Goal: Register for event/course

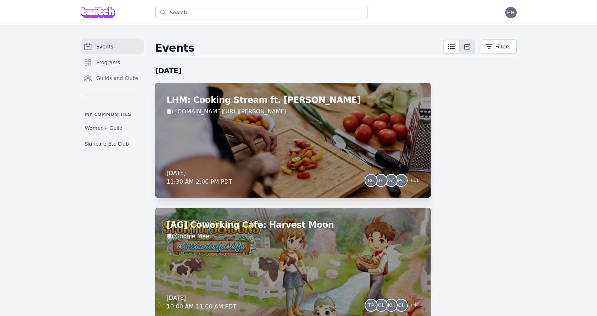
click at [286, 136] on div "LHM: Cooking Stream ft. [PERSON_NAME] [DOMAIN_NAME][URL][PERSON_NAME] [DATE] 11…" at bounding box center [293, 140] width 276 height 115
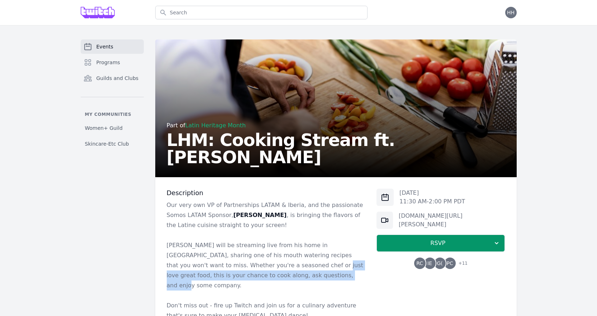
drag, startPoint x: 254, startPoint y: 272, endPoint x: 240, endPoint y: 265, distance: 14.9
click at [240, 265] on p "[PERSON_NAME] will be streaming live from his home in [GEOGRAPHIC_DATA], sharin…" at bounding box center [266, 265] width 199 height 50
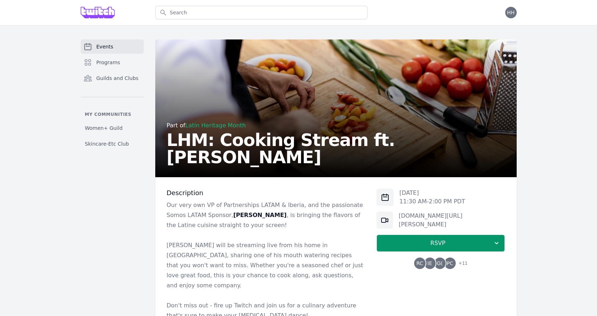
click at [237, 258] on p "[PERSON_NAME] will be streaming live from his home in [GEOGRAPHIC_DATA], sharin…" at bounding box center [266, 265] width 199 height 50
drag, startPoint x: 237, startPoint y: 257, endPoint x: 226, endPoint y: 257, distance: 11.1
click at [226, 257] on p "[PERSON_NAME] will be streaming live from his home in [GEOGRAPHIC_DATA], sharin…" at bounding box center [266, 265] width 199 height 50
drag, startPoint x: 248, startPoint y: 255, endPoint x: 291, endPoint y: 253, distance: 43.1
click at [288, 257] on p "[PERSON_NAME] will be streaming live from his home in [GEOGRAPHIC_DATA], sharin…" at bounding box center [266, 265] width 199 height 50
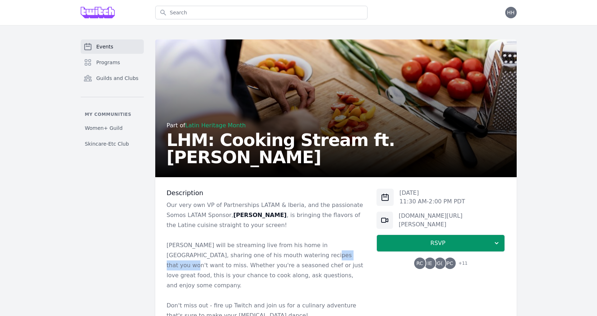
scroll to position [36, 0]
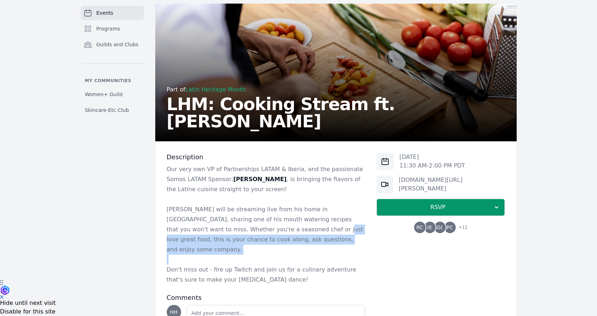
drag, startPoint x: 264, startPoint y: 249, endPoint x: 241, endPoint y: 229, distance: 30.6
click at [241, 229] on div "Our very own VP of Partnerships LATAM & Iberia, and the passionate Somos LATAM …" at bounding box center [266, 224] width 199 height 121
click at [247, 255] on p at bounding box center [266, 260] width 199 height 10
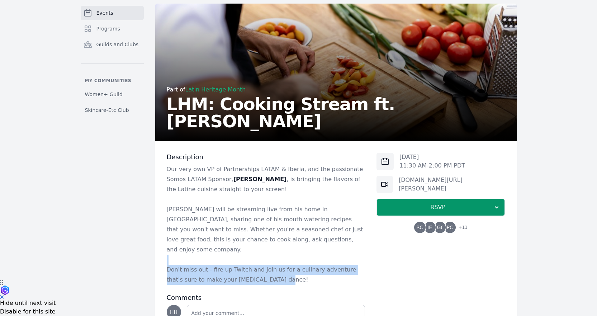
drag, startPoint x: 259, startPoint y: 272, endPoint x: 236, endPoint y: 249, distance: 32.5
click at [236, 249] on div "Our very own VP of Partnerships LATAM & Iberia, and the passionate Somos LATAM …" at bounding box center [266, 224] width 199 height 121
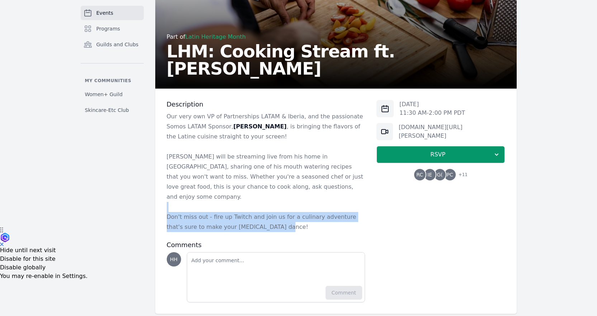
scroll to position [91, 0]
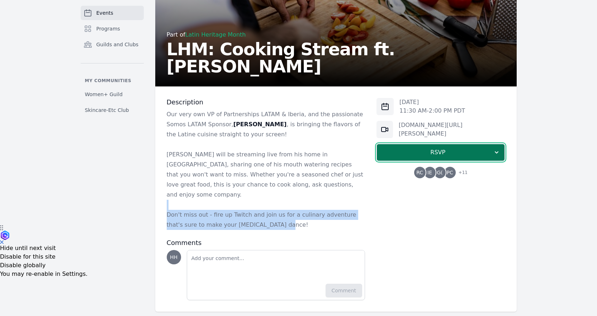
click at [438, 150] on span "RSVP" at bounding box center [438, 152] width 111 height 9
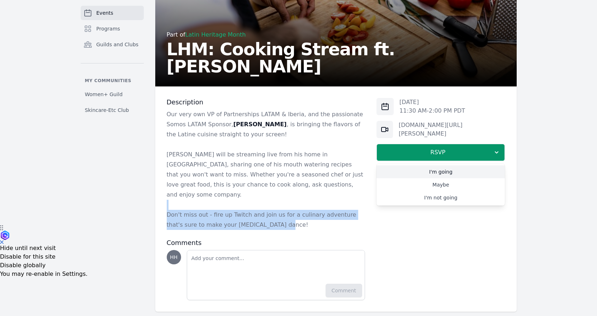
click at [422, 171] on link "I'm going" at bounding box center [441, 171] width 128 height 13
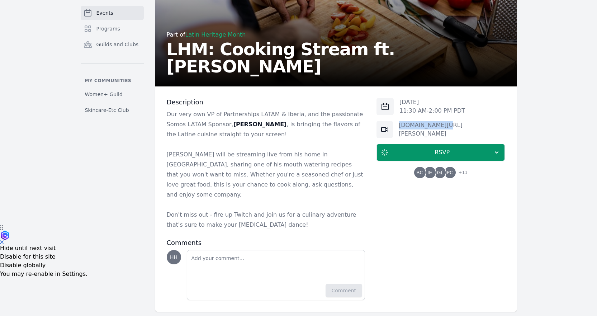
drag, startPoint x: 443, startPoint y: 133, endPoint x: 394, endPoint y: 127, distance: 49.5
click at [394, 127] on div "[DOMAIN_NAME][URL][PERSON_NAME]" at bounding box center [441, 129] width 128 height 17
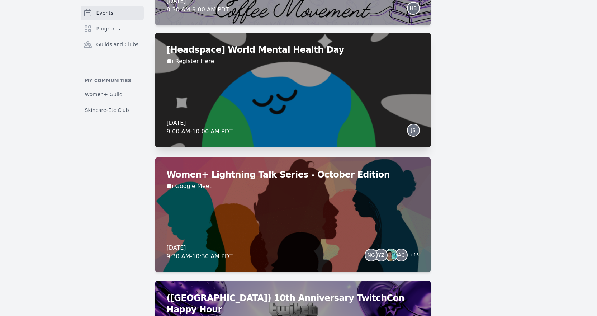
scroll to position [2440, 0]
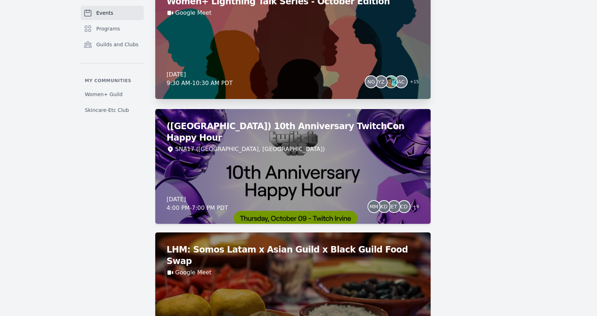
scroll to position [2476, 0]
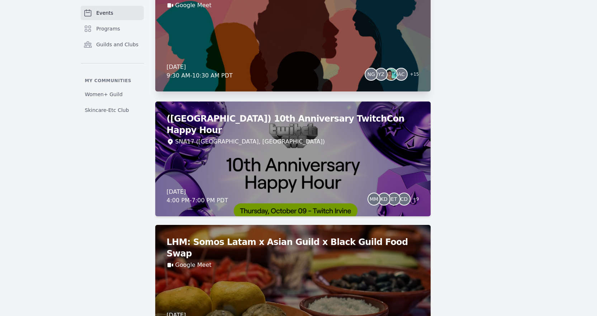
click at [292, 60] on div "Women+ Lightning Talk Series - October Edition Google Meet [DATE] 9:30 AM - 10:…" at bounding box center [293, 34] width 276 height 115
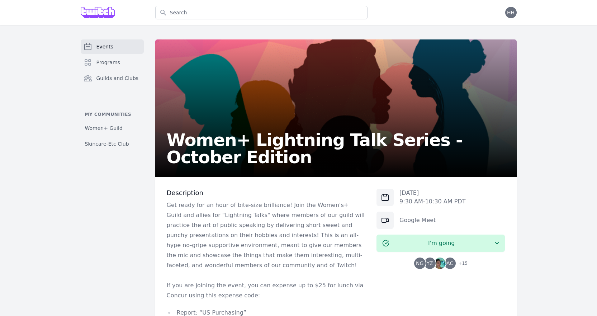
click at [465, 264] on span "+ 15" at bounding box center [461, 264] width 13 height 10
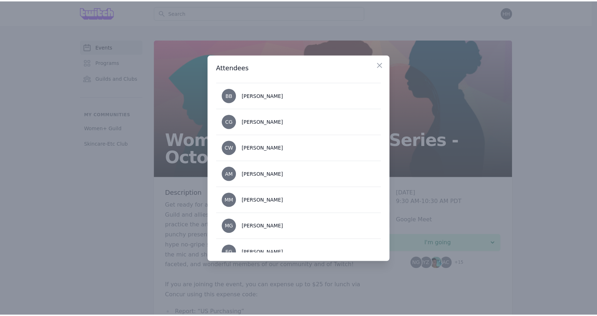
scroll to position [322, 0]
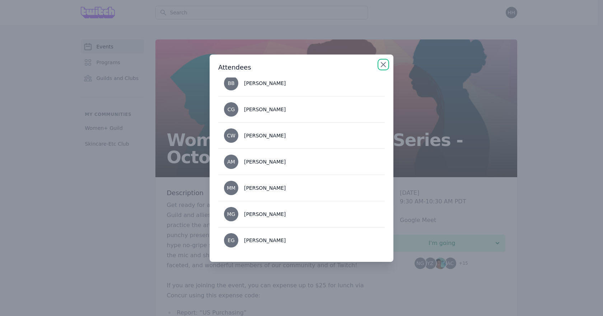
click at [383, 66] on icon "button" at bounding box center [383, 64] width 9 height 9
